Goal: Navigation & Orientation: Find specific page/section

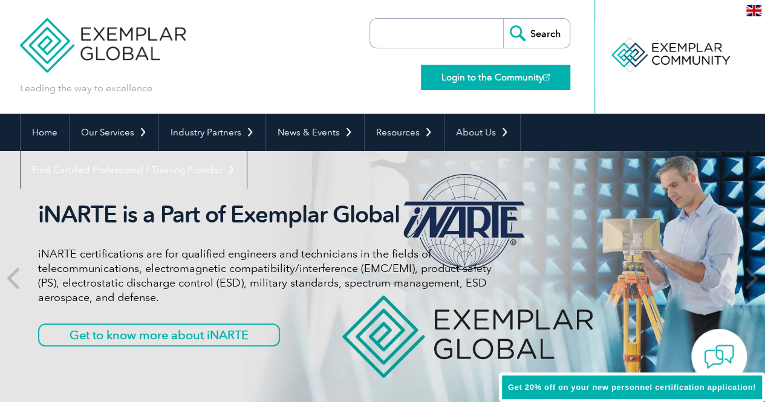
click at [509, 80] on link "Login to the Community" at bounding box center [495, 77] width 149 height 25
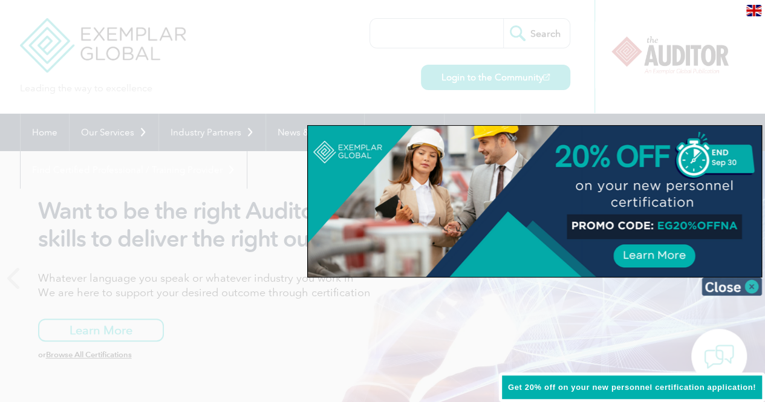
click at [747, 288] on img at bounding box center [731, 286] width 60 height 18
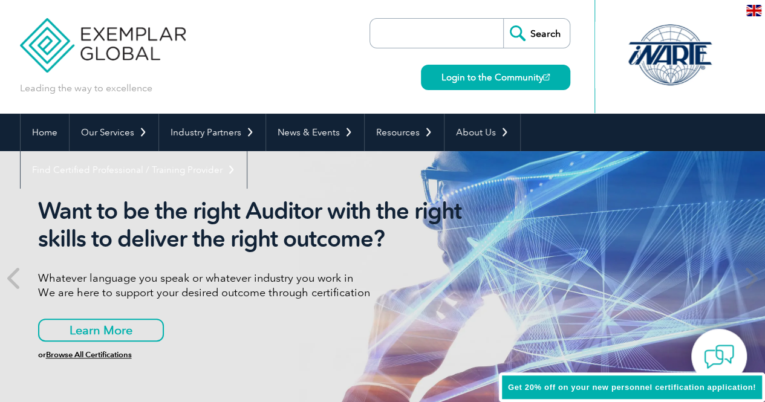
click at [73, 45] on img at bounding box center [103, 36] width 166 height 73
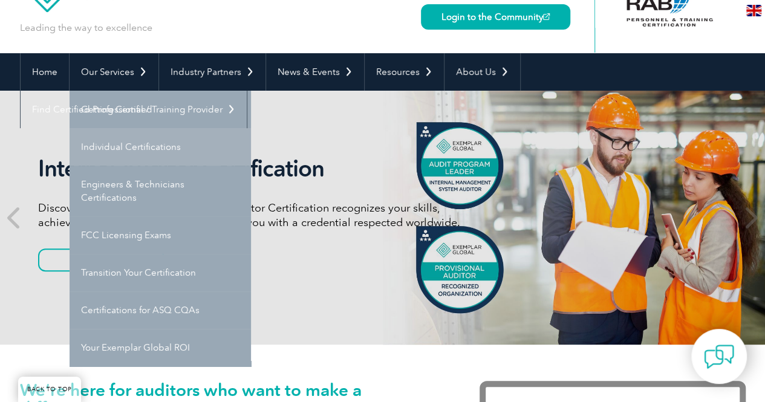
scroll to position [60, 0]
click at [213, 151] on link "Individual Certifications" at bounding box center [160, 146] width 181 height 37
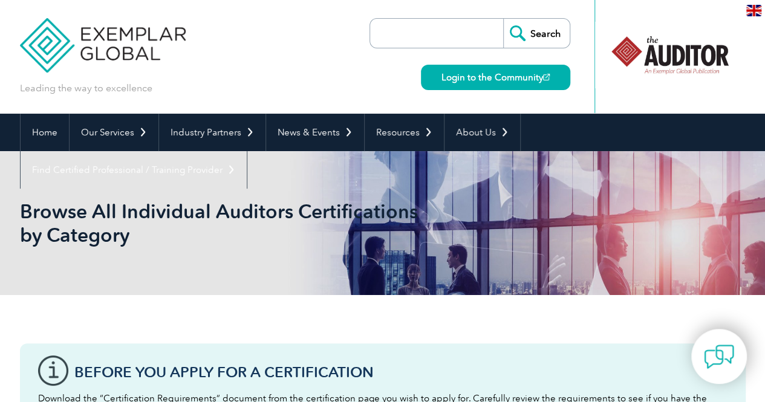
click at [750, 7] on img at bounding box center [753, 10] width 15 height 11
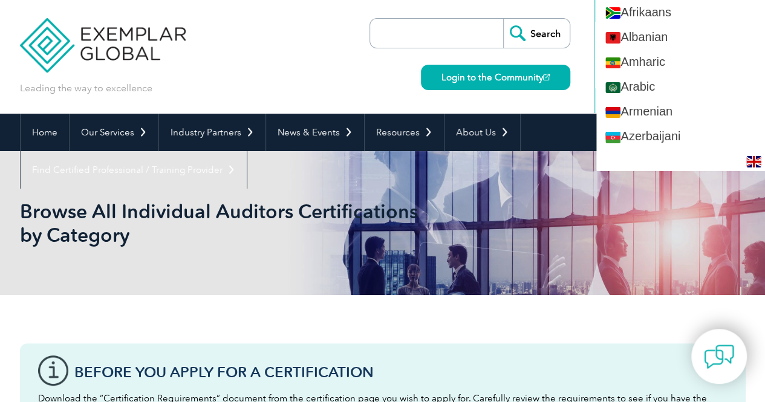
click at [301, 72] on div "Leading the way to excellence Search" at bounding box center [382, 57] width 725 height 114
